Goal: Task Accomplishment & Management: Use online tool/utility

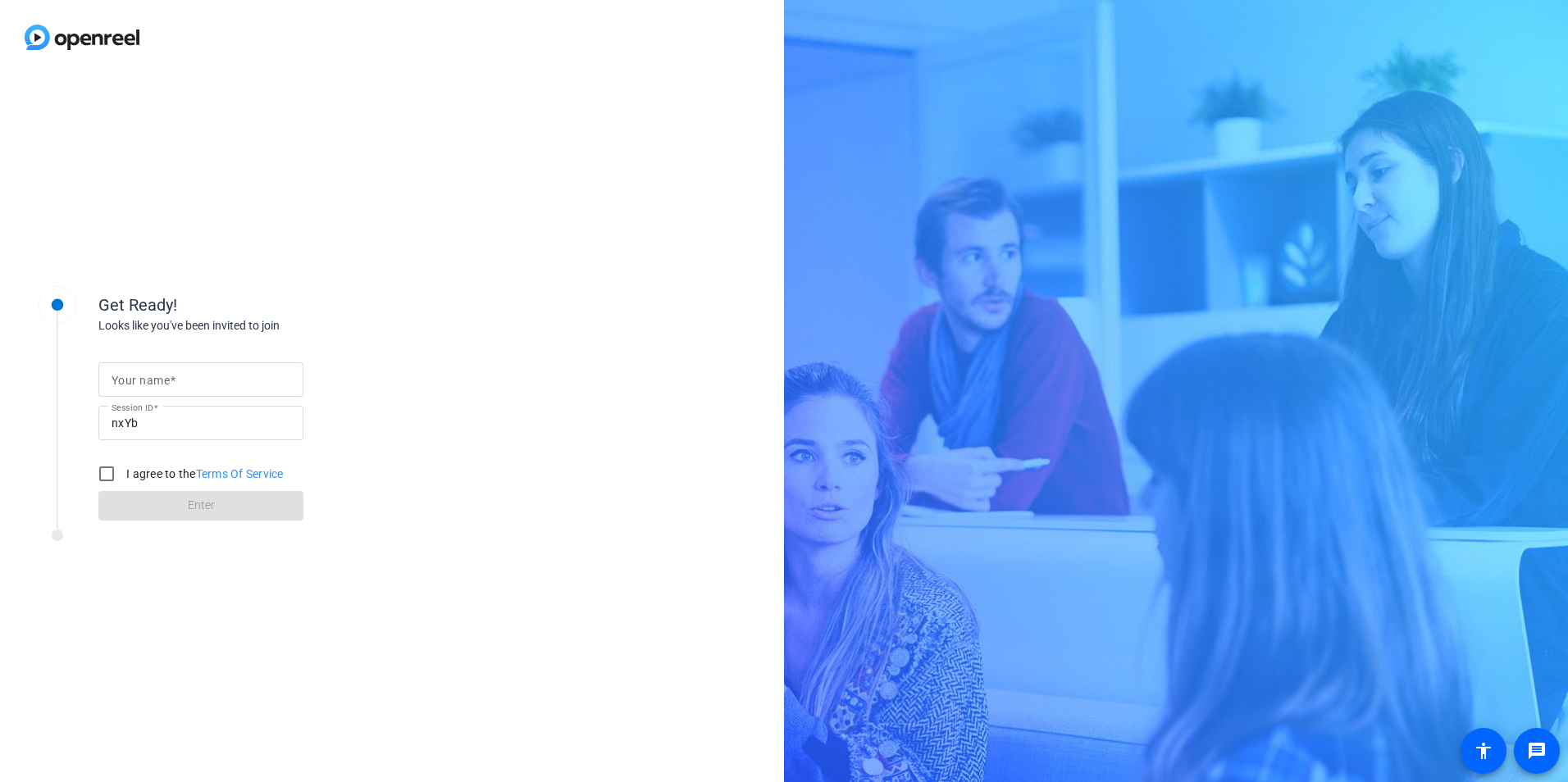
click at [165, 377] on mat-label "Your name" at bounding box center [141, 381] width 58 height 14
click at [165, 377] on input "Your name" at bounding box center [201, 380] width 179 height 19
type input "[PERSON_NAME]"
click at [127, 480] on label "I agree to the Terms Of Service" at bounding box center [204, 474] width 161 height 16
click at [123, 480] on input "I agree to the Terms Of Service" at bounding box center [107, 474] width 33 height 33
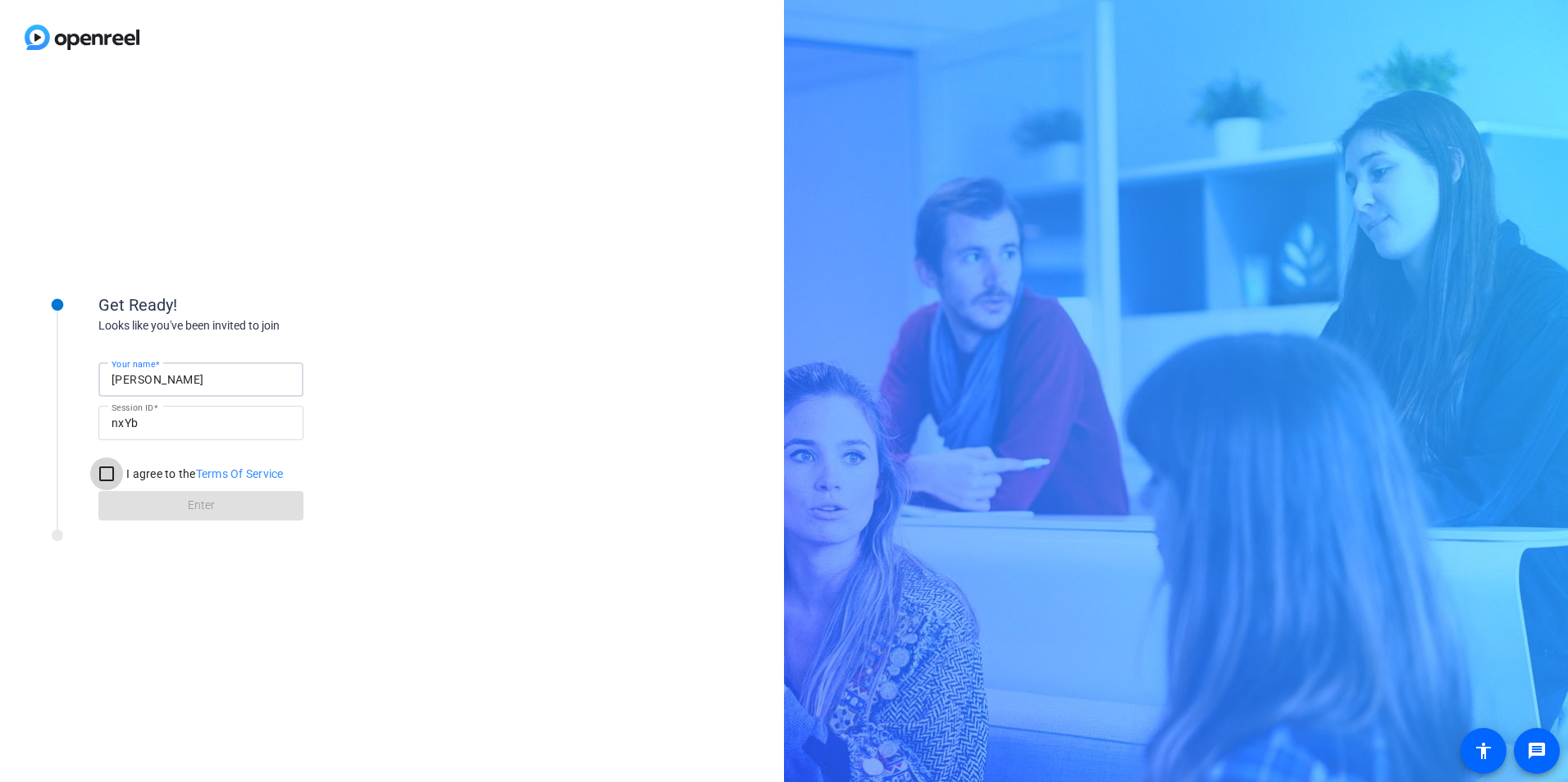
checkbox input "true"
click at [152, 499] on span at bounding box center [202, 506] width 205 height 40
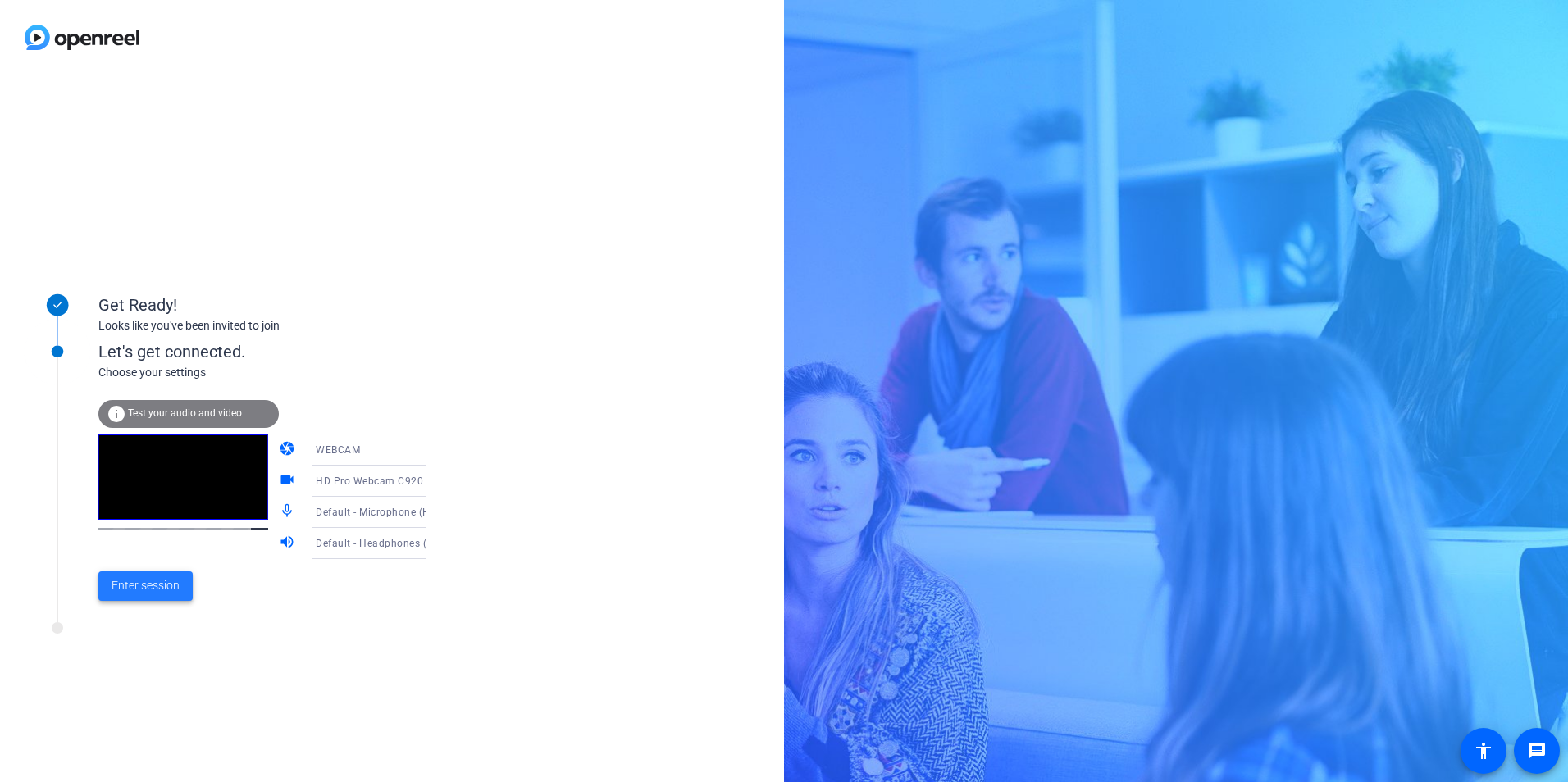
click at [170, 590] on span "Enter session" at bounding box center [145, 586] width 68 height 17
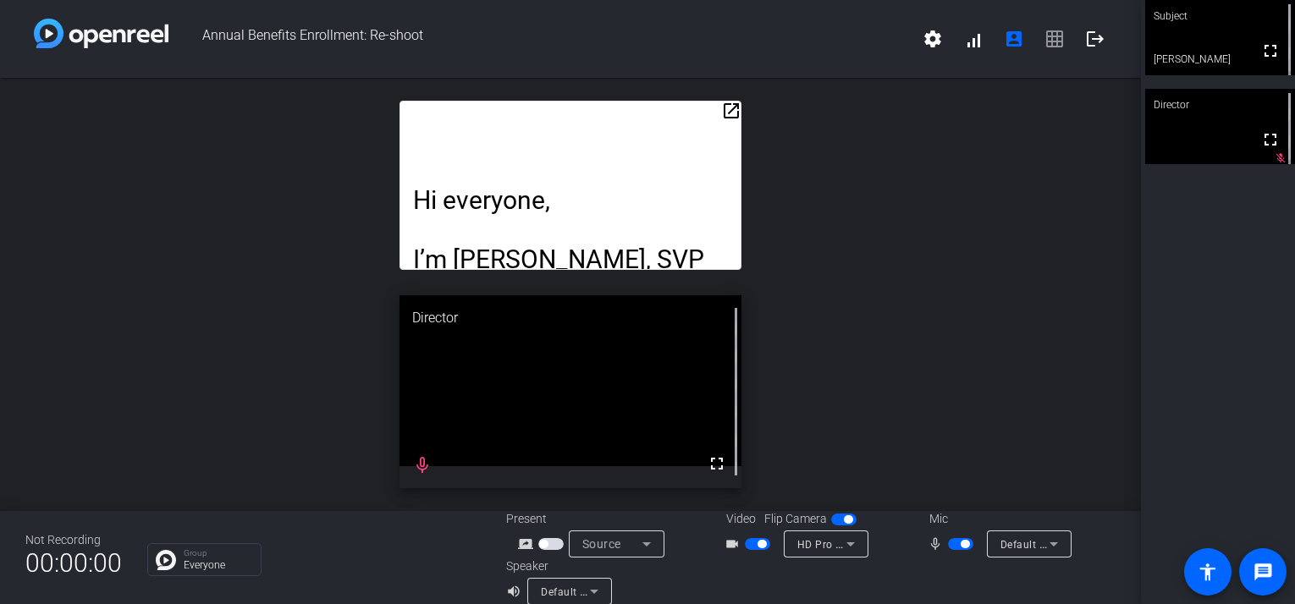
click at [904, 385] on div "open_in_new Hi everyone, I’m [PERSON_NAME], SVP of Total Rewards at [GEOGRAPHIC…" at bounding box center [570, 294] width 1141 height 433
click at [879, 295] on div "open_in_new Hi everyone, I’m [PERSON_NAME], SVP of Total Rewards at [GEOGRAPHIC…" at bounding box center [570, 294] width 1141 height 433
